Goal: Task Accomplishment & Management: Manage account settings

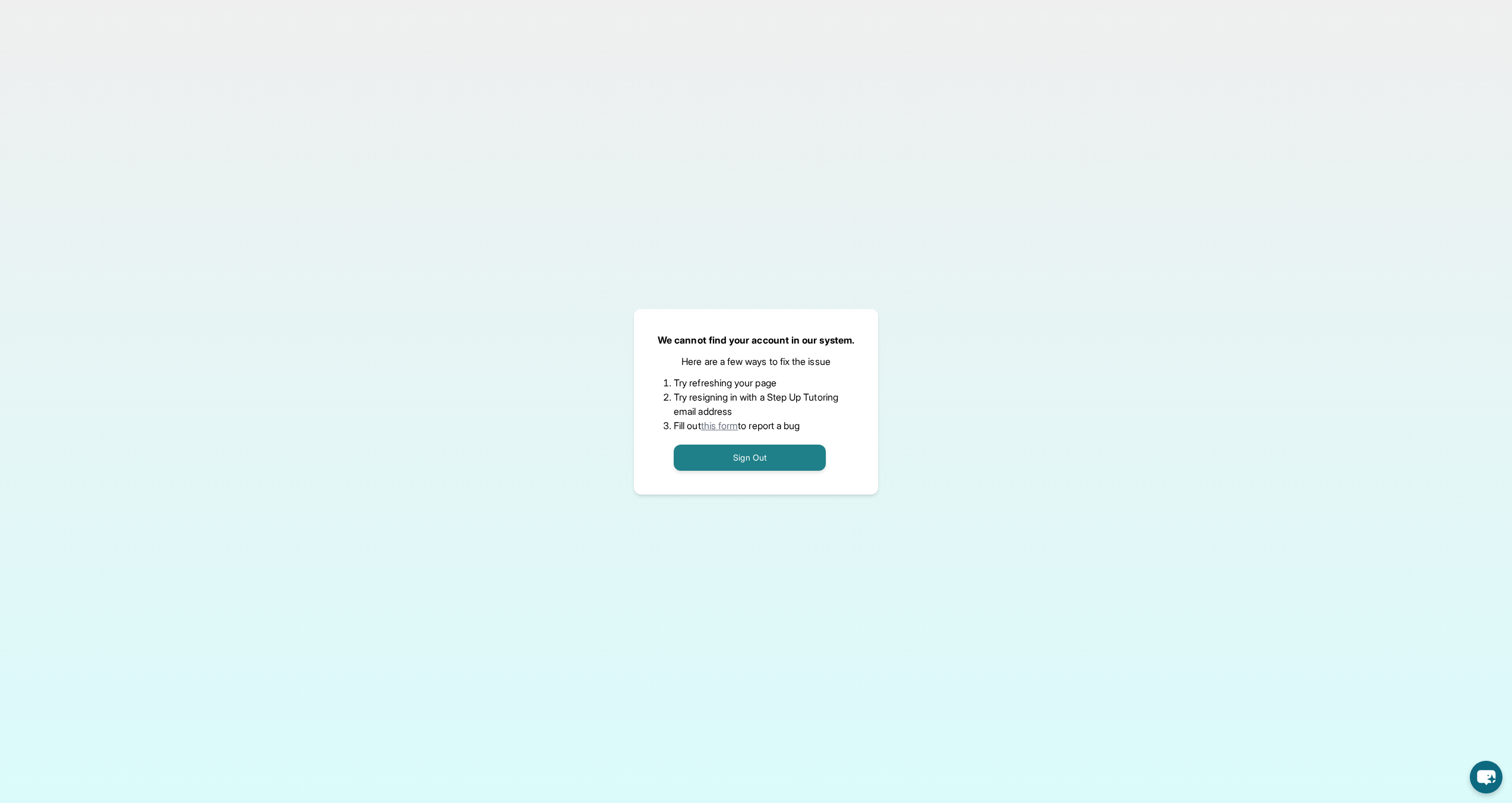
drag, startPoint x: 820, startPoint y: 425, endPoint x: 649, endPoint y: 336, distance: 192.8
click at [649, 336] on div "We cannot find your account in our system. Here are a few ways to fix the issue…" at bounding box center [756, 401] width 245 height 185
click at [737, 366] on p "Here are a few ways to fix the issue" at bounding box center [756, 361] width 149 height 14
